Goal: Task Accomplishment & Management: Manage account settings

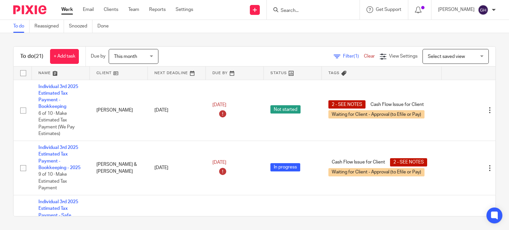
click at [319, 10] on input "Search" at bounding box center [310, 11] width 60 height 6
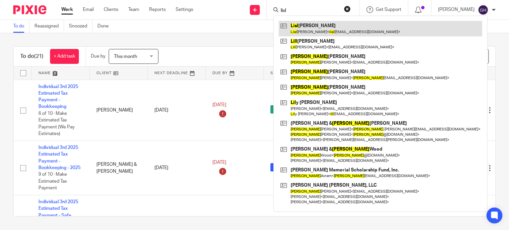
type input "lisl"
click at [318, 25] on link at bounding box center [380, 28] width 203 height 15
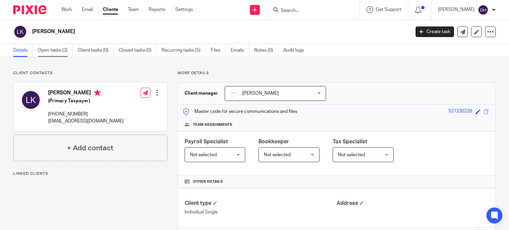
click at [58, 51] on link "Open tasks (3)" at bounding box center [55, 50] width 35 height 13
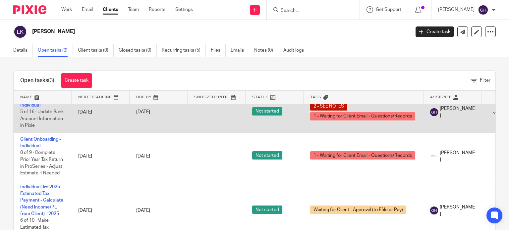
scroll to position [19, 0]
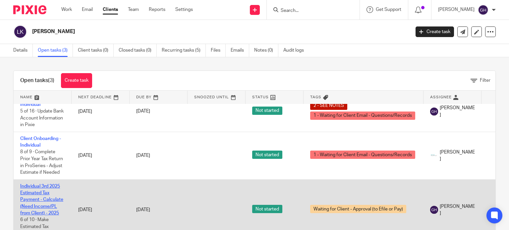
click at [40, 188] on link "Individual 3rd 2025 Estimated Tax Payment - Calculate (Need Income/PL from Clie…" at bounding box center [41, 199] width 43 height 31
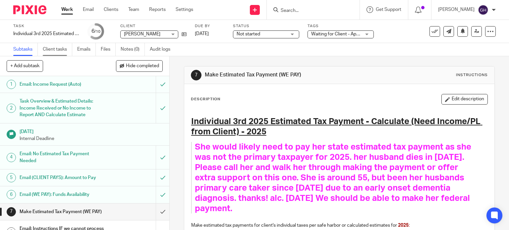
click at [50, 55] on link "Client tasks" at bounding box center [57, 49] width 29 height 13
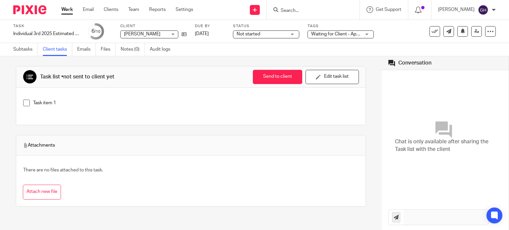
click at [82, 50] on link "Emails" at bounding box center [86, 49] width 19 height 13
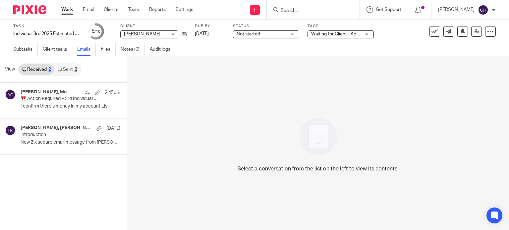
click at [62, 69] on link "Sent 2" at bounding box center [67, 69] width 26 height 11
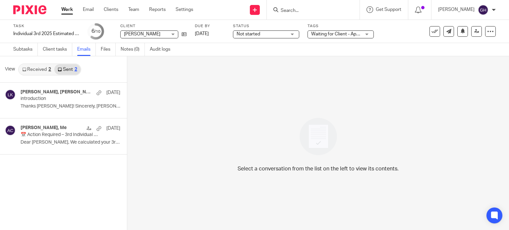
click at [37, 70] on link "Received 2" at bounding box center [36, 69] width 35 height 11
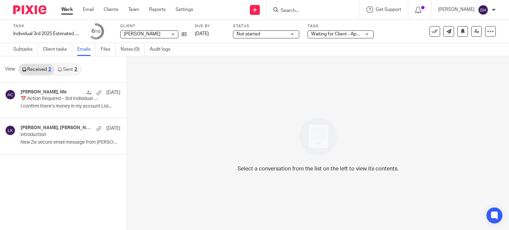
click at [78, 65] on link "Sent 2" at bounding box center [67, 69] width 26 height 11
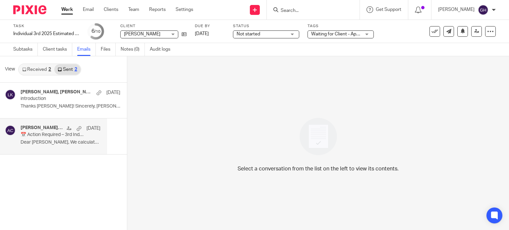
click at [59, 139] on div "Lisl Keuning, Me Oct 10 📅 Action Required – 3rd Individual Estimated Tax Paymen…" at bounding box center [61, 136] width 80 height 22
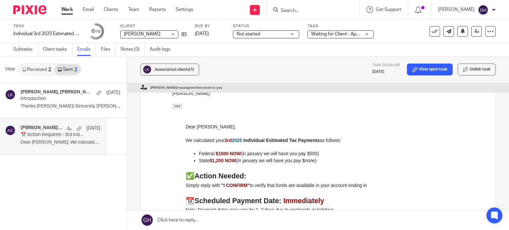
scroll to position [99, 0]
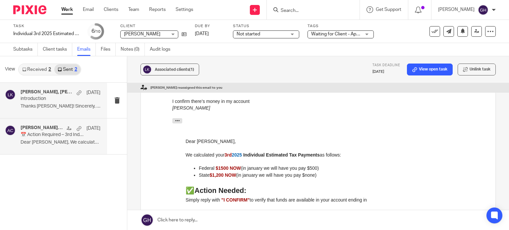
click at [64, 99] on p "introduction" at bounding box center [53, 99] width 64 height 6
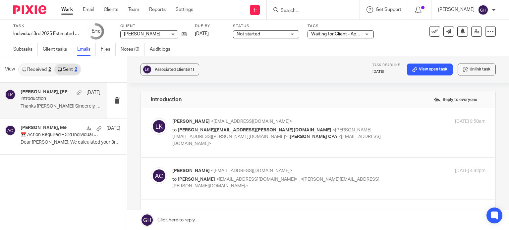
scroll to position [0, 0]
click at [64, 126] on div "[DATE]" at bounding box center [81, 128] width 37 height 7
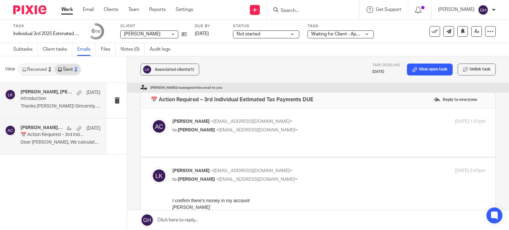
click at [61, 107] on p "Thanks Doug! Sincerely, Amy Amy L..." at bounding box center [61, 107] width 80 height 6
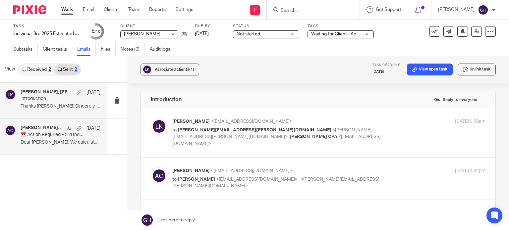
click at [40, 128] on h4 "[PERSON_NAME], Me" at bounding box center [42, 128] width 43 height 6
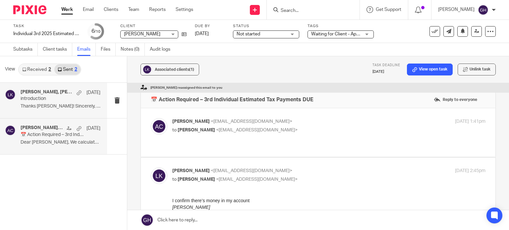
click at [46, 104] on p "Thanks Doug! Sincerely, Amy Amy L..." at bounding box center [61, 107] width 80 height 6
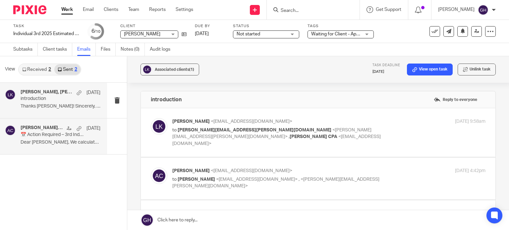
click at [42, 134] on p "📅 Action Required – 3rd Individual Estimated Tax Payments DUE" at bounding box center [53, 135] width 64 height 6
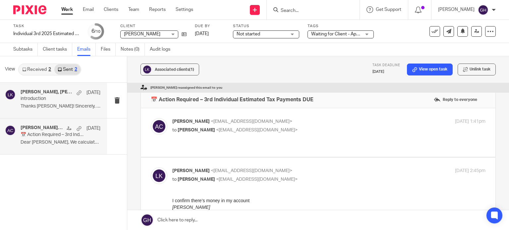
click at [50, 102] on p "introduction" at bounding box center [53, 99] width 64 height 6
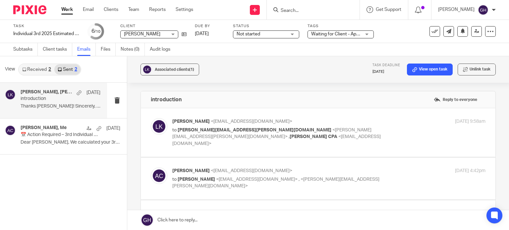
click at [54, 110] on div "Amy Corfixsen, douglas.stob wellsfargoadvisors.com, Lisl Keuning Oct 10 introdu…" at bounding box center [61, 100] width 80 height 22
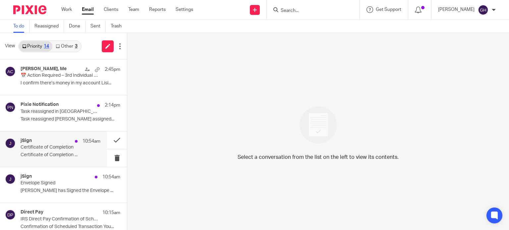
click at [61, 151] on div "jSign 10:54am Certificate of Completion Certificate of Completion ..." at bounding box center [61, 149] width 80 height 22
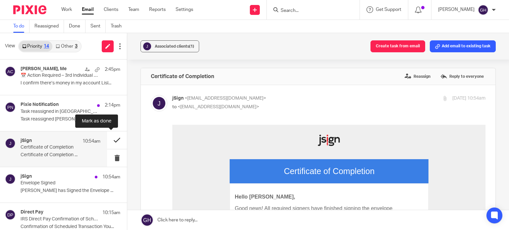
click at [115, 139] on button at bounding box center [117, 140] width 20 height 18
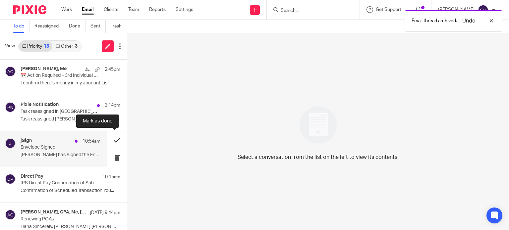
click at [115, 136] on button at bounding box center [117, 140] width 20 height 18
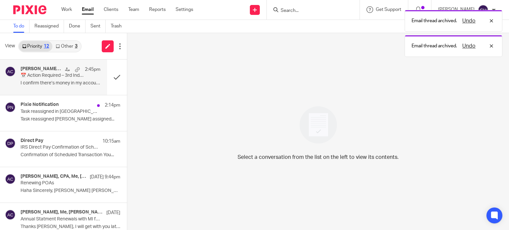
click at [33, 86] on p "I confirm there’s money in my account Lisl..." at bounding box center [61, 83] width 80 height 6
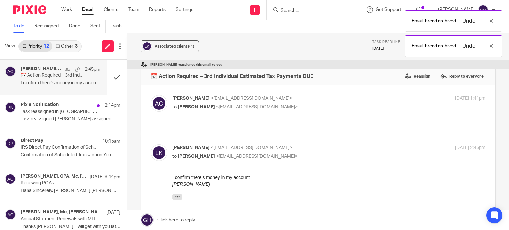
scroll to position [166, 0]
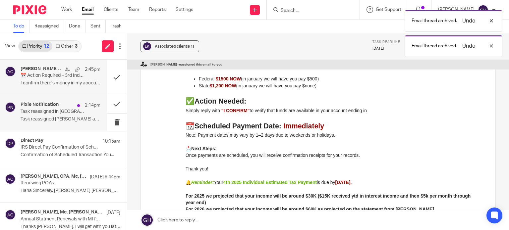
click at [47, 118] on p "Task reassigned [PERSON_NAME] assigned..." at bounding box center [61, 120] width 80 height 6
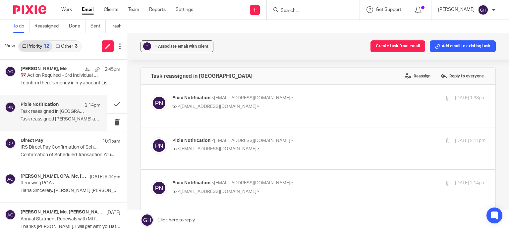
scroll to position [0, 0]
click at [256, 108] on p "to <[EMAIL_ADDRESS][DOMAIN_NAME]>" at bounding box center [276, 107] width 209 height 7
checkbox input "true"
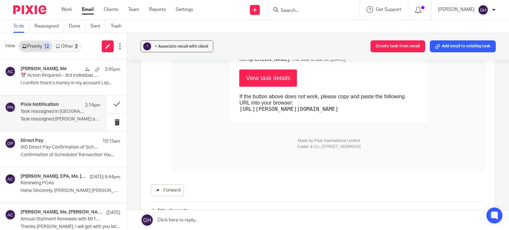
scroll to position [298, 0]
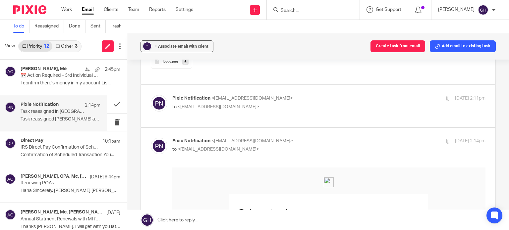
click at [254, 110] on div "Pixie Notification <[EMAIL_ADDRESS][DOMAIN_NAME]> to <[EMAIL_ADDRESS][DOMAIN_NA…" at bounding box center [328, 103] width 313 height 17
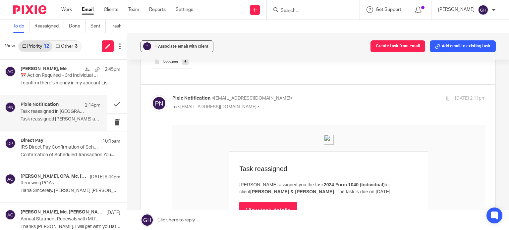
click at [330, 104] on p "to <[EMAIL_ADDRESS][DOMAIN_NAME]>" at bounding box center [276, 107] width 209 height 7
checkbox input "false"
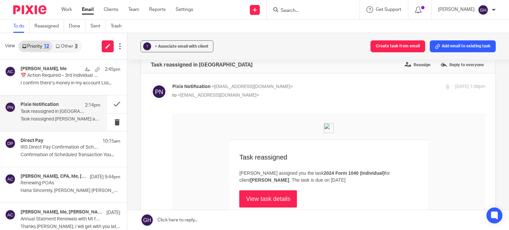
scroll to position [0, 0]
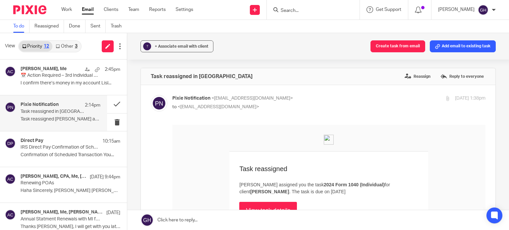
click at [304, 98] on p "Pixie Notification <[EMAIL_ADDRESS][DOMAIN_NAME]>" at bounding box center [276, 98] width 209 height 7
checkbox input "false"
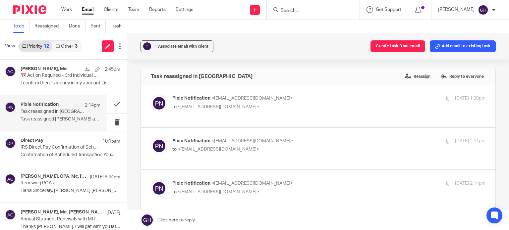
click at [295, 180] on p "Pixie Notification <[EMAIL_ADDRESS][DOMAIN_NAME]>" at bounding box center [276, 183] width 209 height 7
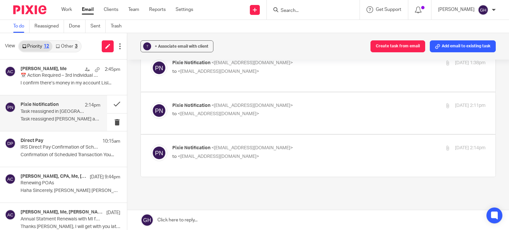
scroll to position [68, 0]
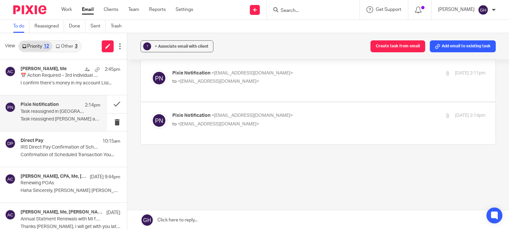
click at [314, 120] on div "Pixie Notification <[EMAIL_ADDRESS][DOMAIN_NAME]> to <[EMAIL_ADDRESS][DOMAIN_NA…" at bounding box center [276, 119] width 209 height 15
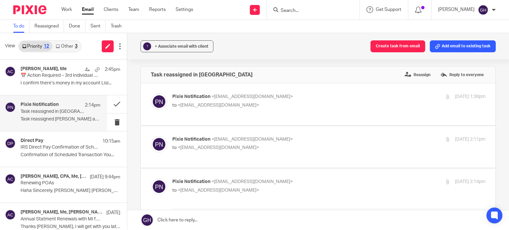
scroll to position [0, 0]
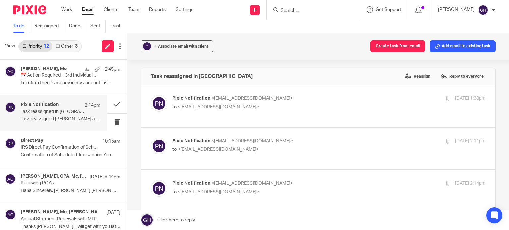
click at [151, 180] on input "checkbox" at bounding box center [150, 180] width 0 height 0
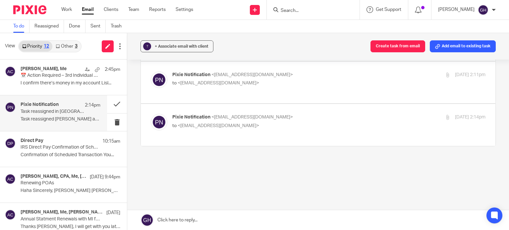
click at [324, 128] on p "to <[EMAIL_ADDRESS][DOMAIN_NAME]>" at bounding box center [276, 126] width 209 height 7
checkbox input "true"
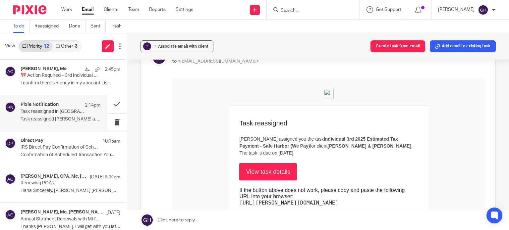
scroll to position [132, 0]
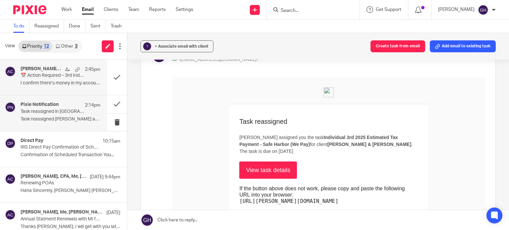
click at [50, 78] on p "📅 Action Required – 3rd Individual Estimated Tax Payments DUE" at bounding box center [53, 76] width 64 height 6
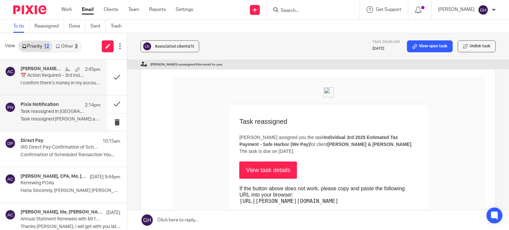
scroll to position [0, 0]
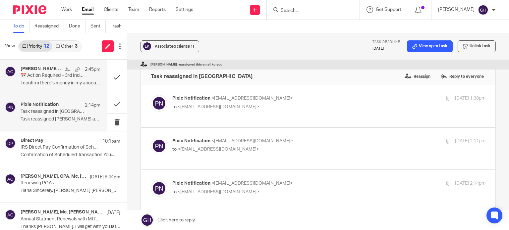
click at [70, 108] on div "Pixie Notification 2:14pm" at bounding box center [61, 105] width 80 height 7
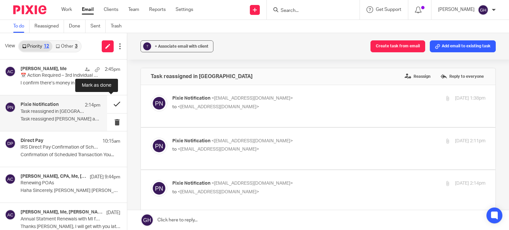
click at [111, 104] on button at bounding box center [117, 104] width 20 height 18
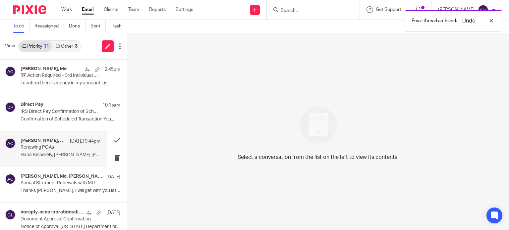
click at [57, 149] on p "Renewing POAs" at bounding box center [53, 148] width 64 height 6
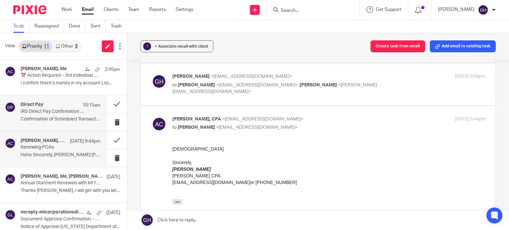
scroll to position [132, 0]
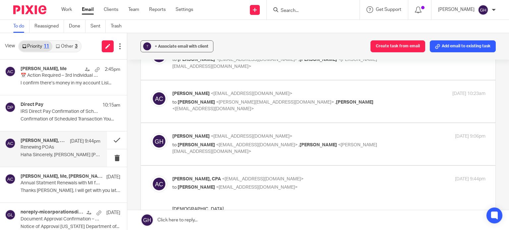
click at [65, 45] on link "Other 3" at bounding box center [66, 46] width 28 height 11
